Goal: Check status: Check status

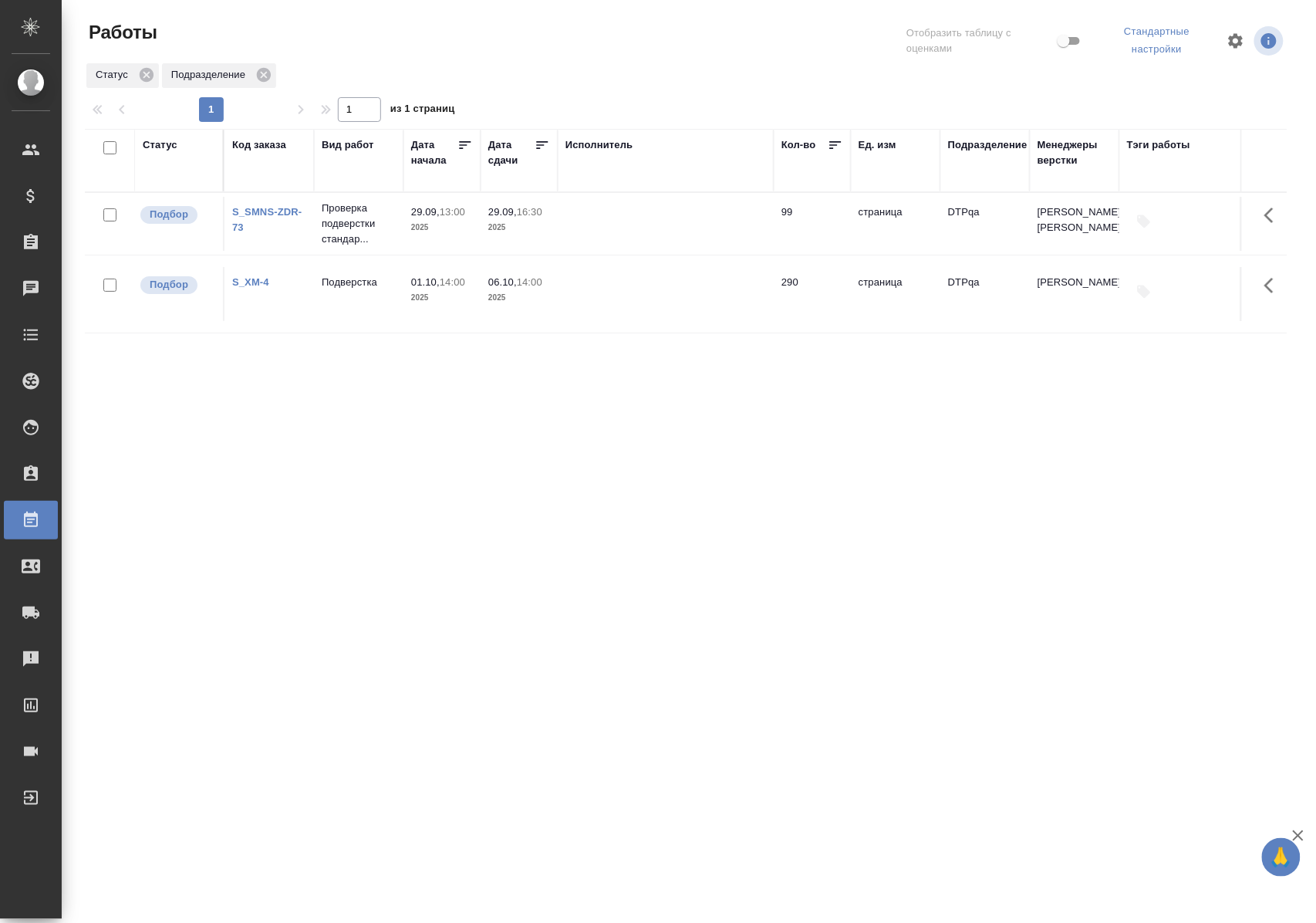
click at [174, 142] on div "Статус" at bounding box center [159, 145] width 35 height 15
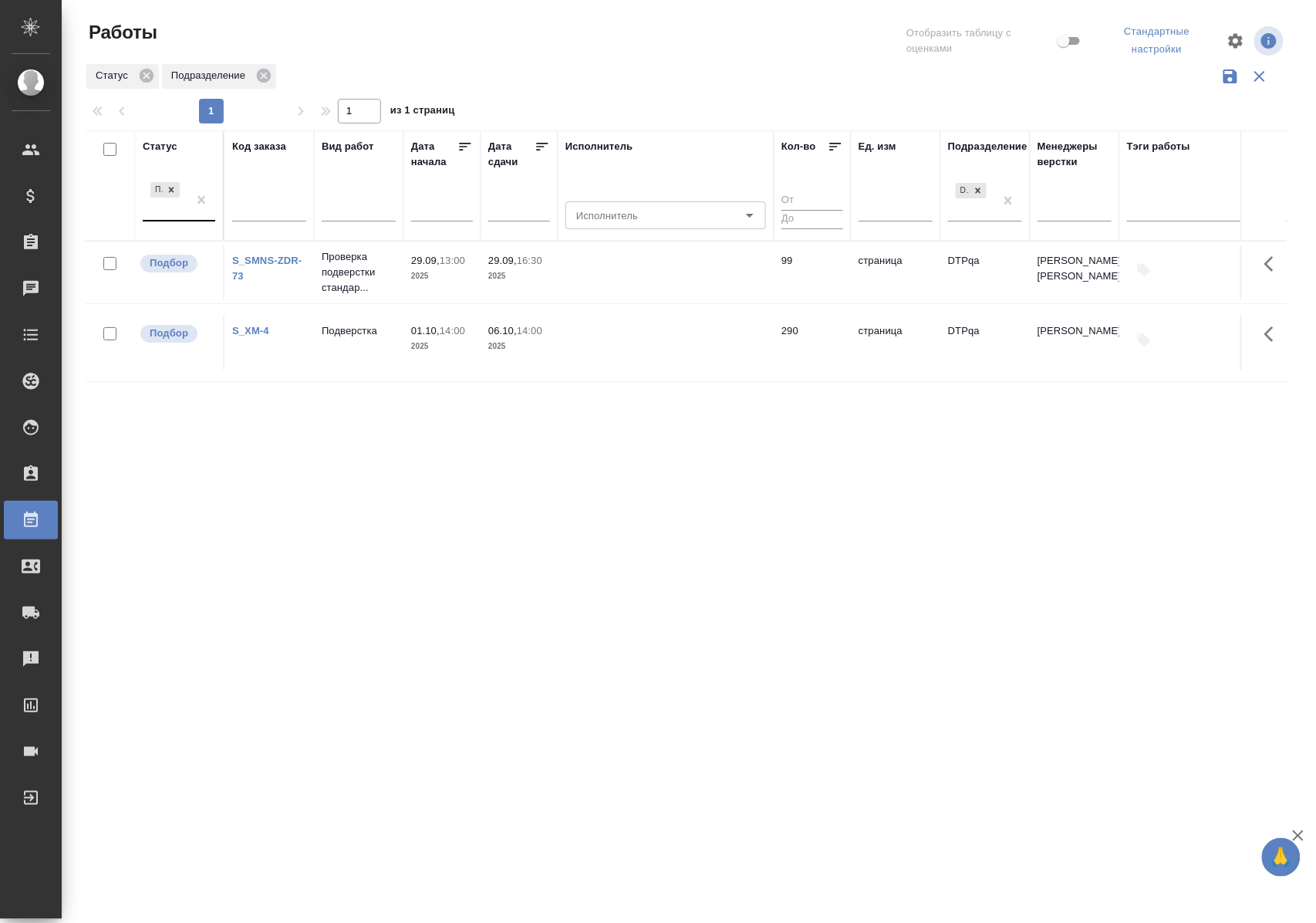
click at [193, 219] on div at bounding box center [201, 200] width 28 height 41
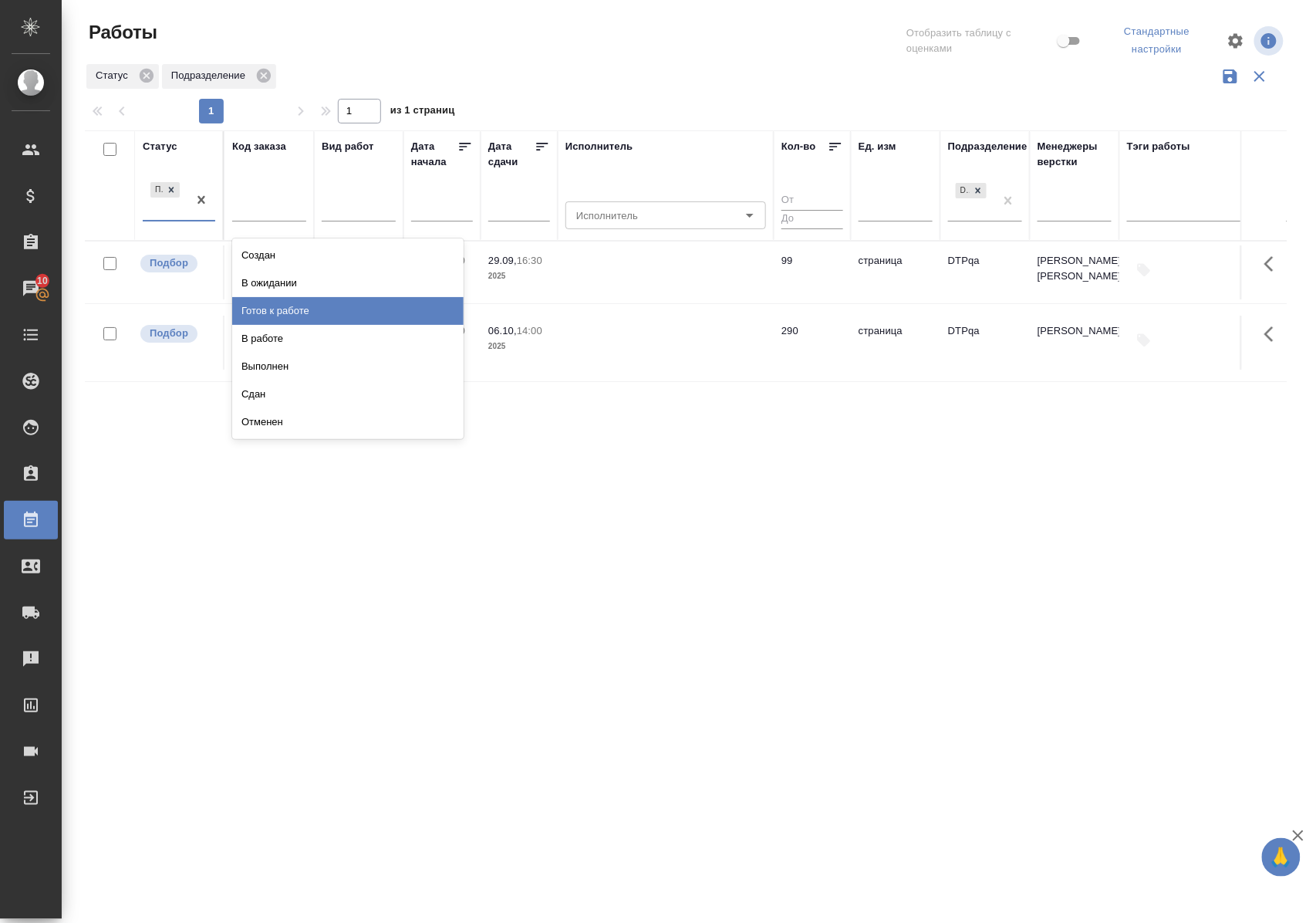
click at [327, 313] on div "Готов к работе" at bounding box center [348, 311] width 232 height 28
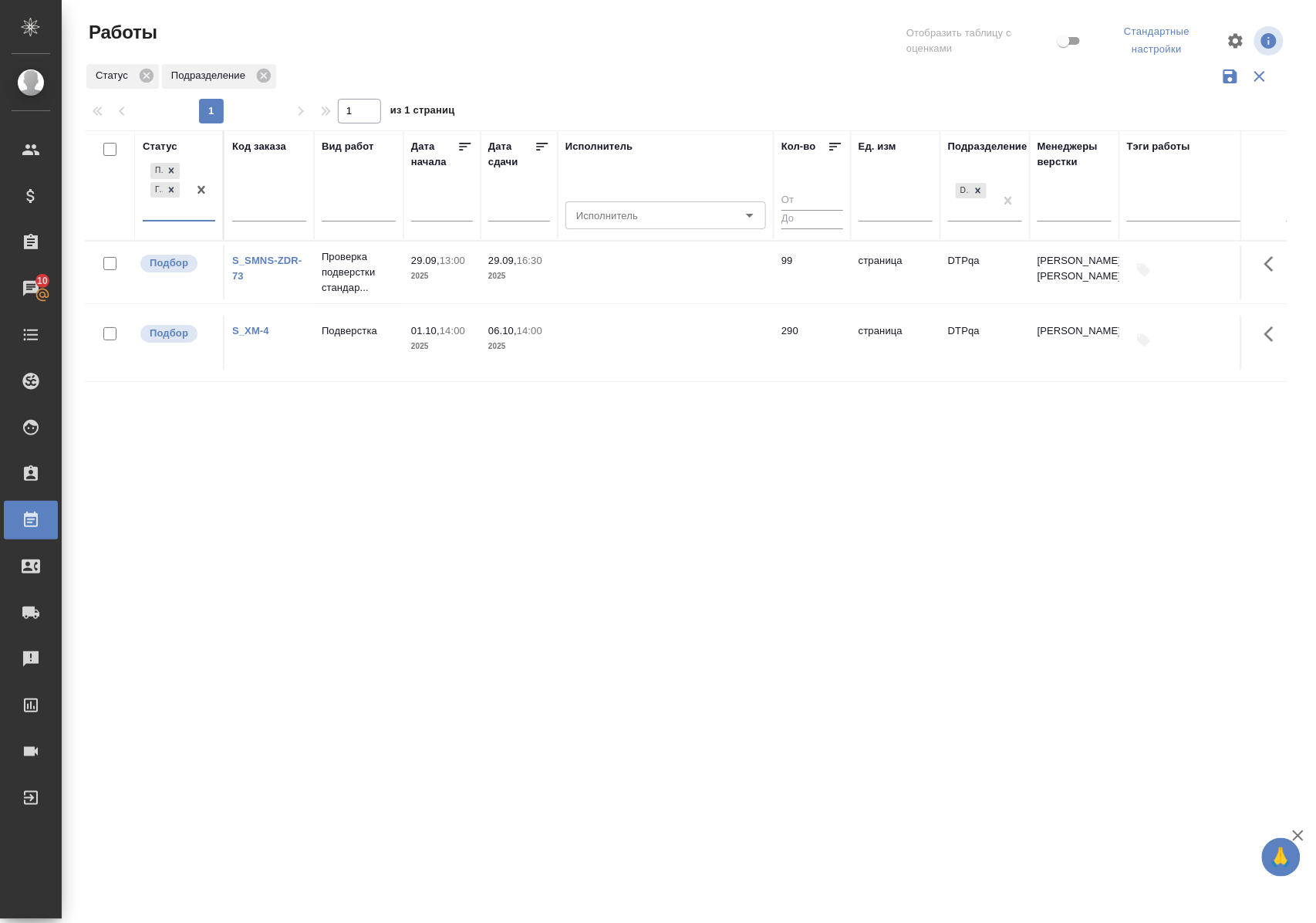
click at [189, 216] on div at bounding box center [201, 189] width 28 height 60
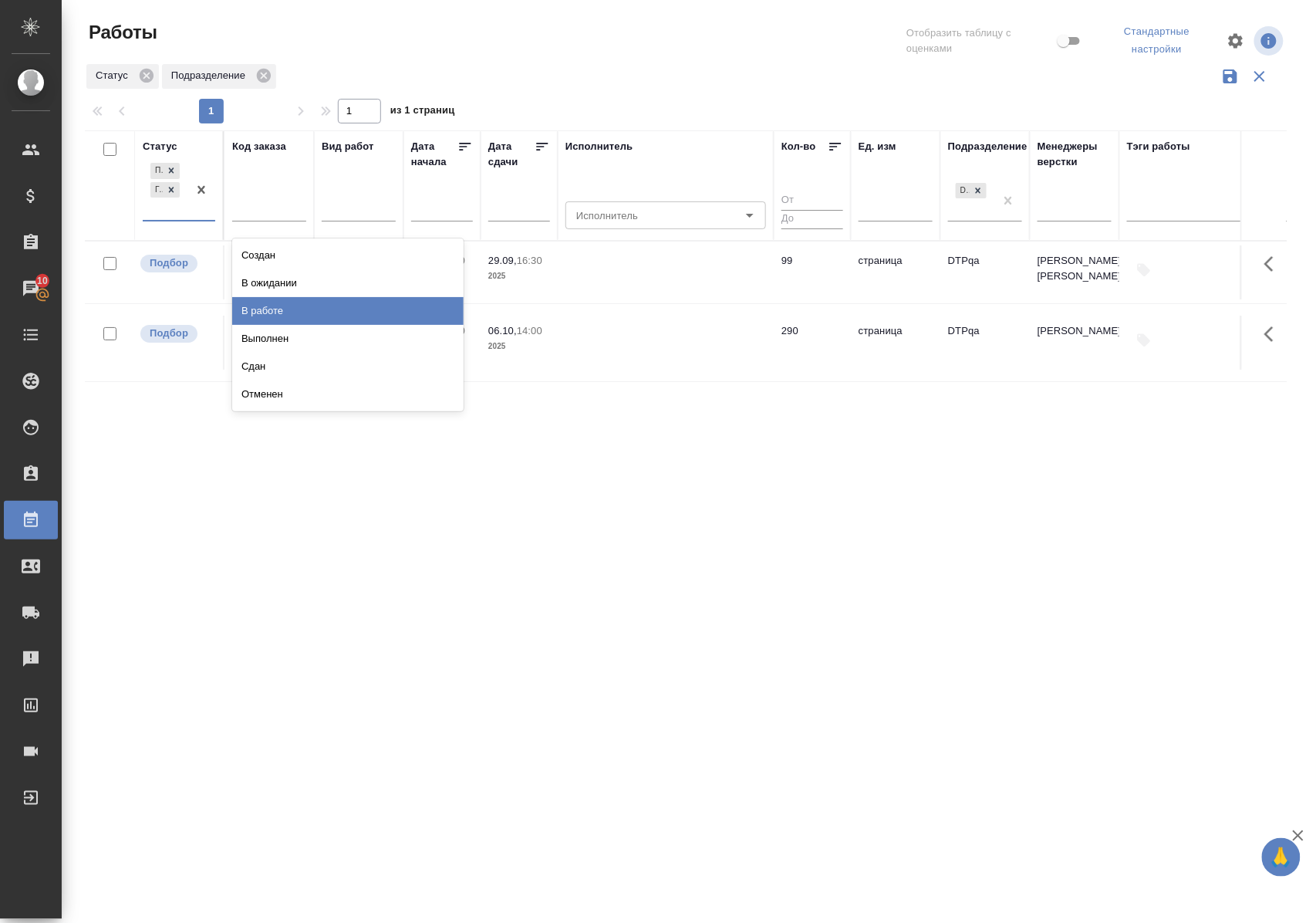
click at [293, 299] on div "В работе" at bounding box center [348, 311] width 232 height 28
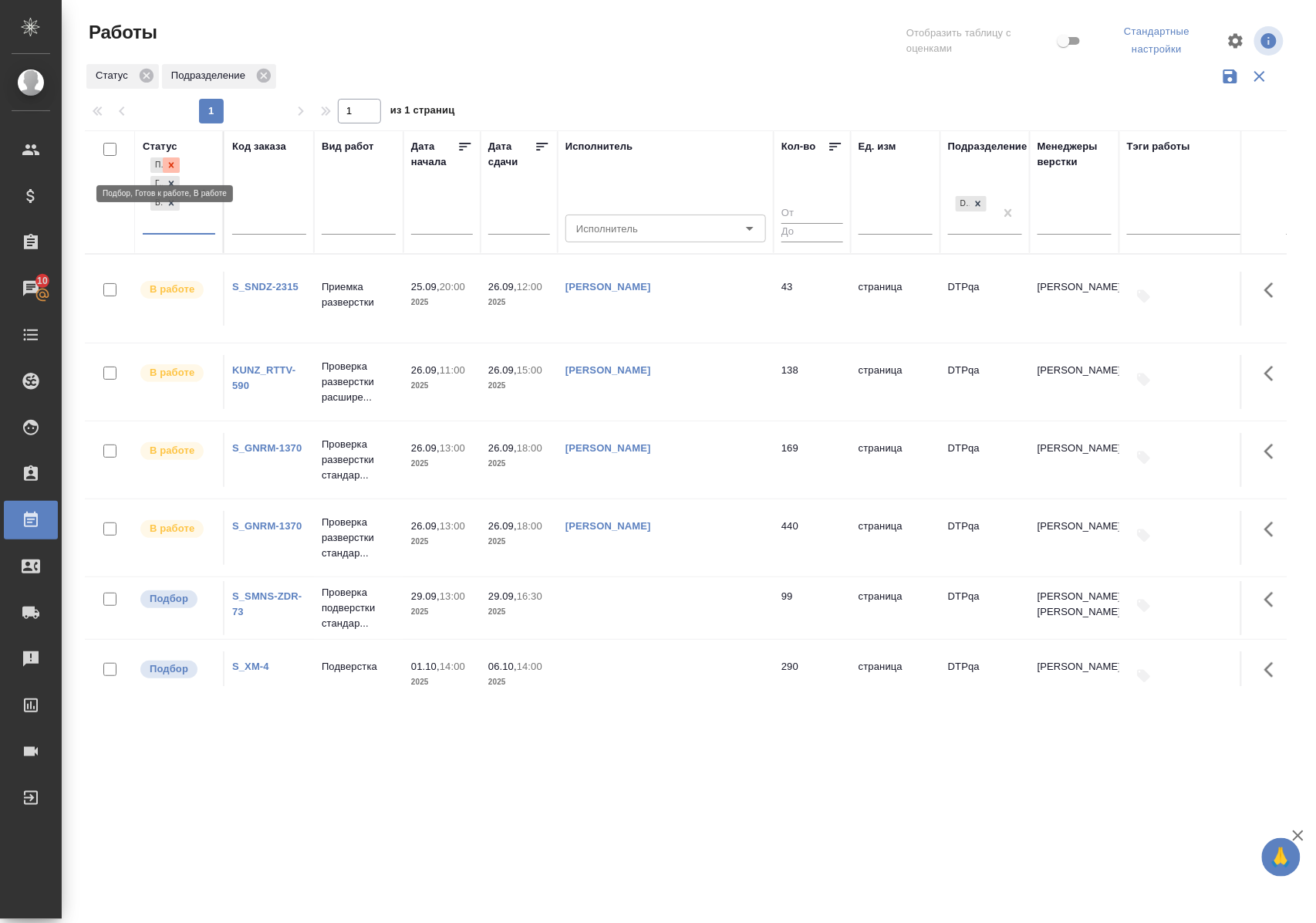
click at [173, 161] on icon at bounding box center [171, 165] width 11 height 11
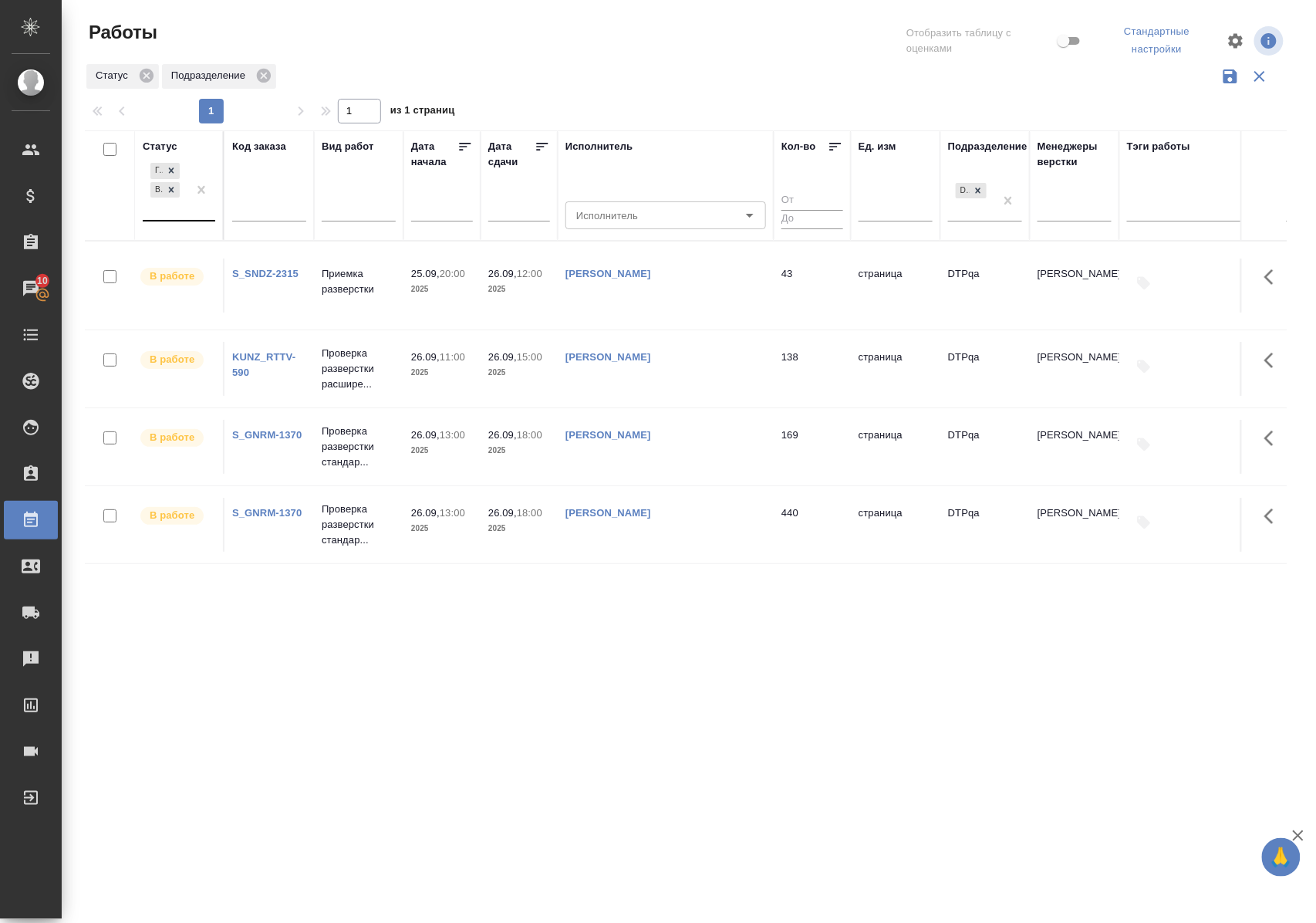
click at [162, 140] on div "Статус" at bounding box center [159, 147] width 35 height 15
